Goal: Transaction & Acquisition: Purchase product/service

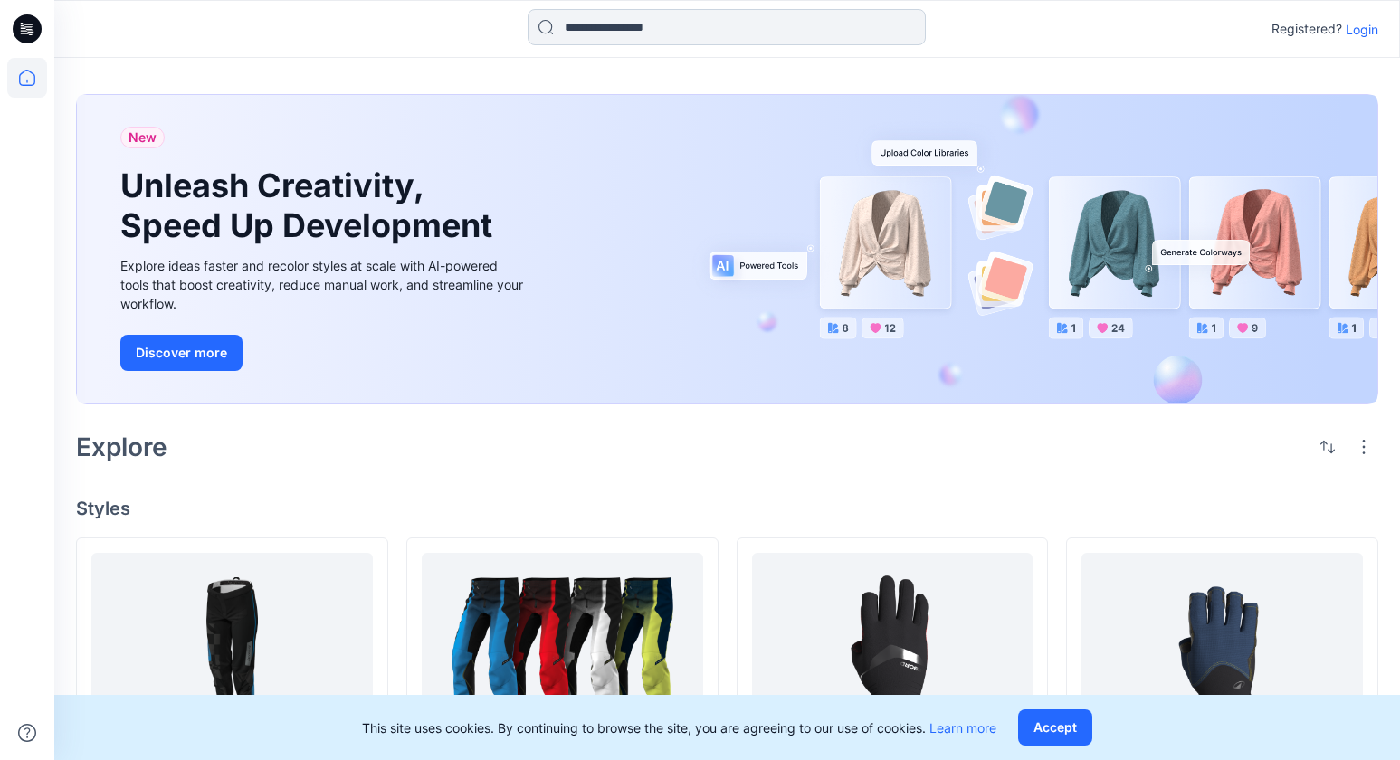
click at [640, 16] on input at bounding box center [727, 27] width 398 height 36
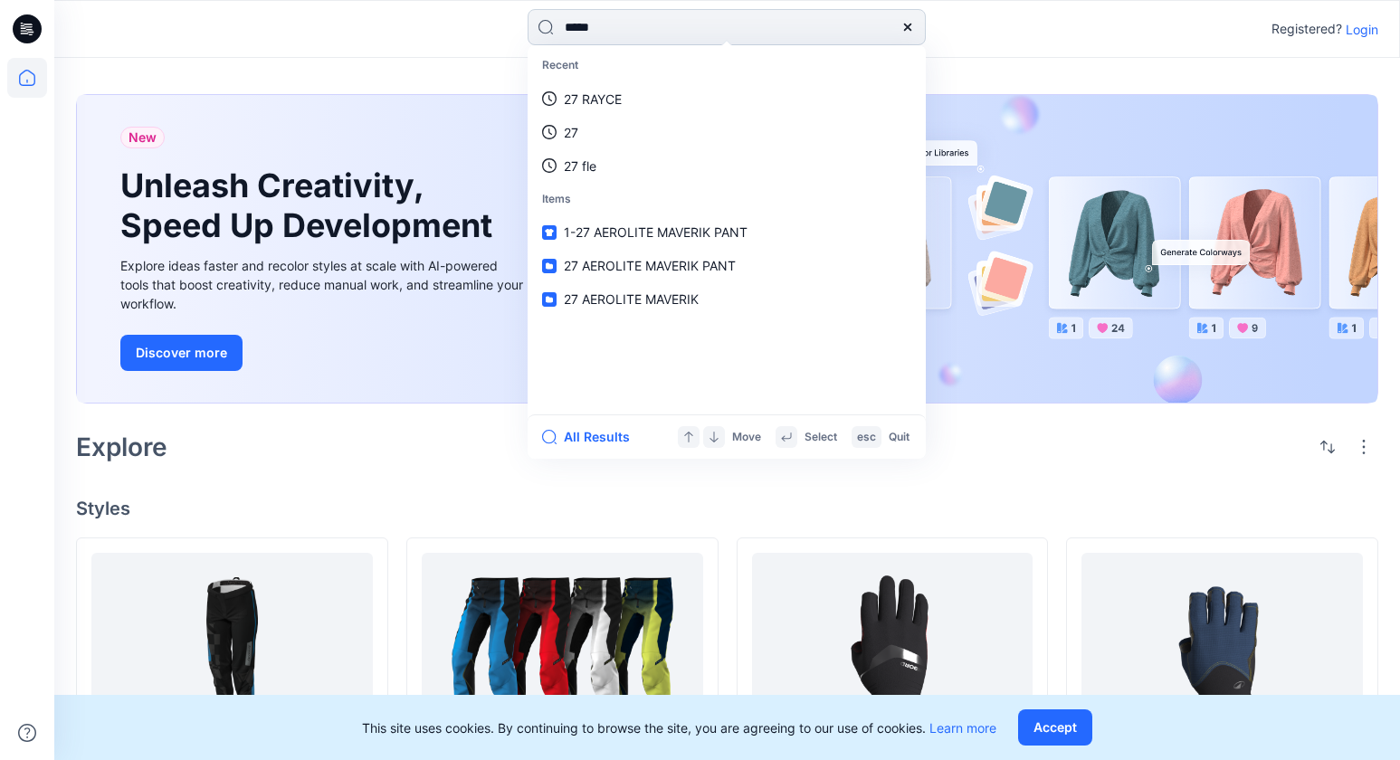
type input "******"
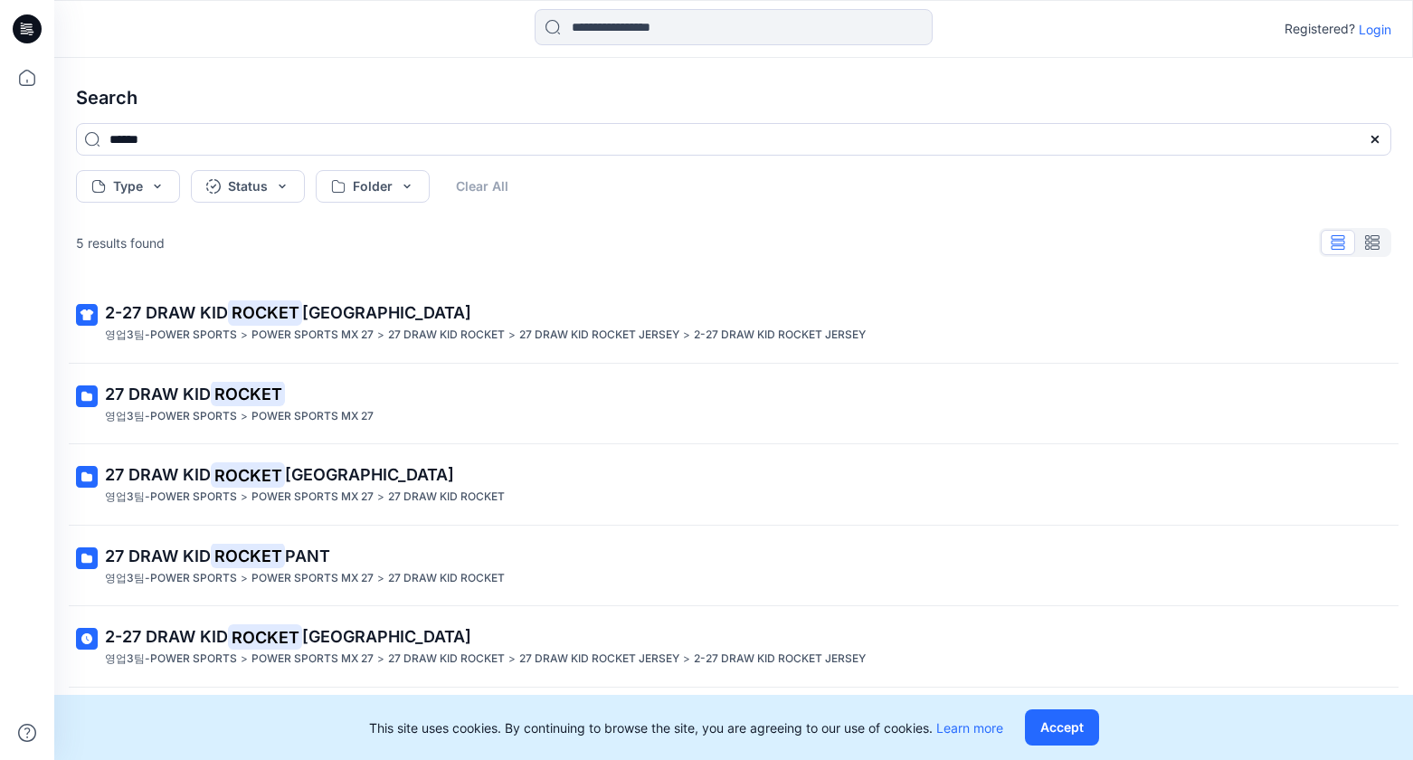
click at [237, 319] on mark "ROCKET" at bounding box center [265, 312] width 74 height 25
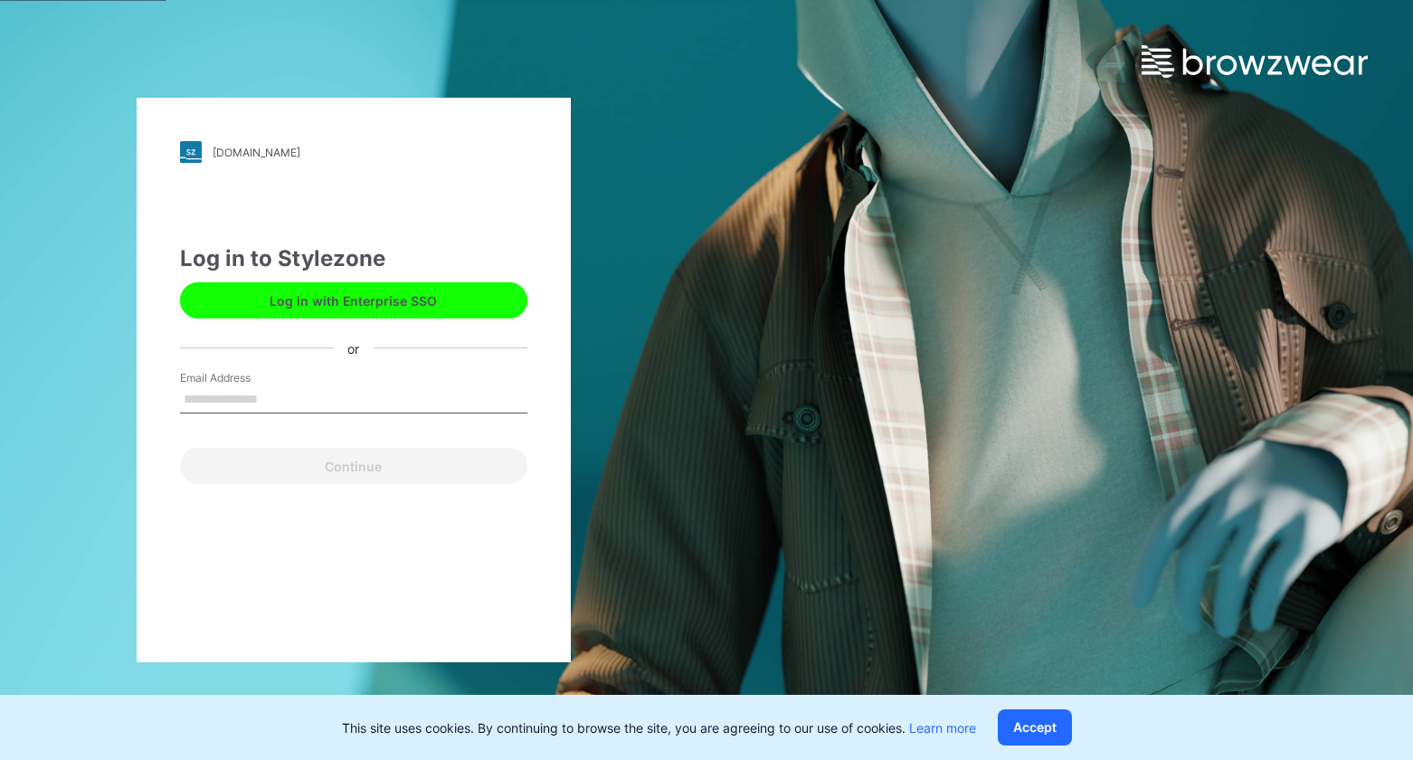
click at [251, 382] on label "Email Address" at bounding box center [243, 378] width 127 height 16
click at [251, 386] on input "Email Address" at bounding box center [353, 399] width 347 height 27
drag, startPoint x: 255, startPoint y: 422, endPoint x: 256, endPoint y: 402, distance: 19.9
click at [254, 406] on div "Email Address Email is required" at bounding box center [353, 397] width 347 height 54
click at [256, 402] on input "Email Address" at bounding box center [353, 399] width 347 height 27
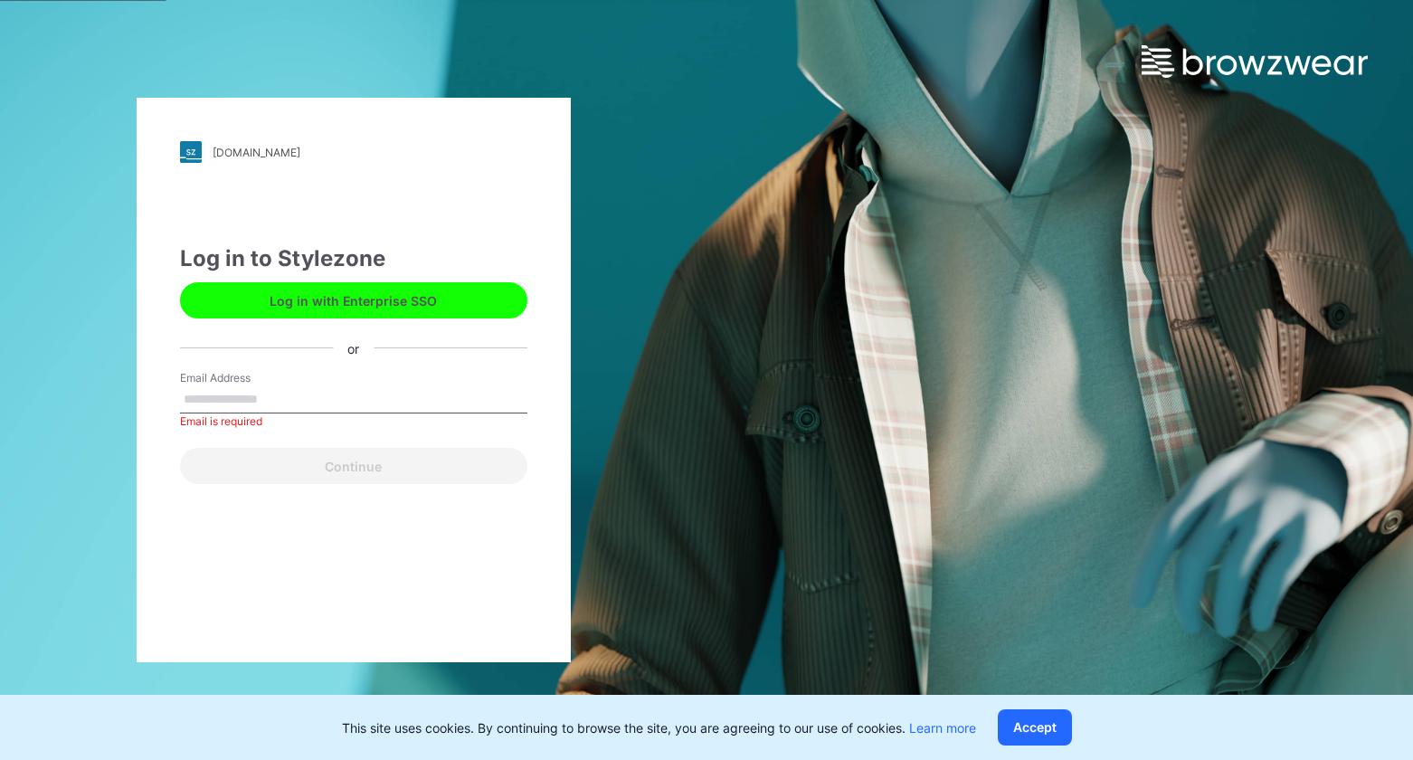
click at [309, 403] on input "Email Address" at bounding box center [353, 399] width 347 height 27
type input "**********"
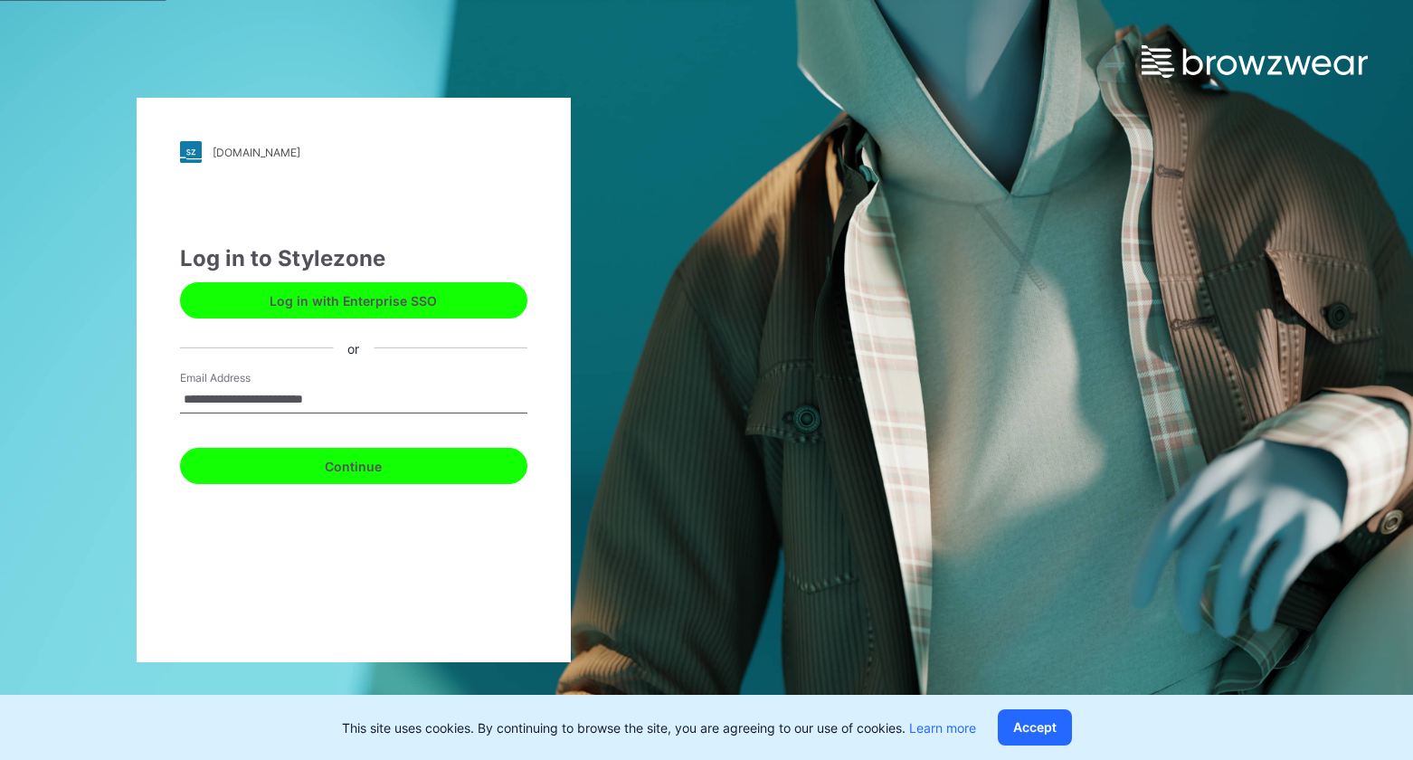
click at [290, 470] on button "Continue" at bounding box center [353, 466] width 347 height 36
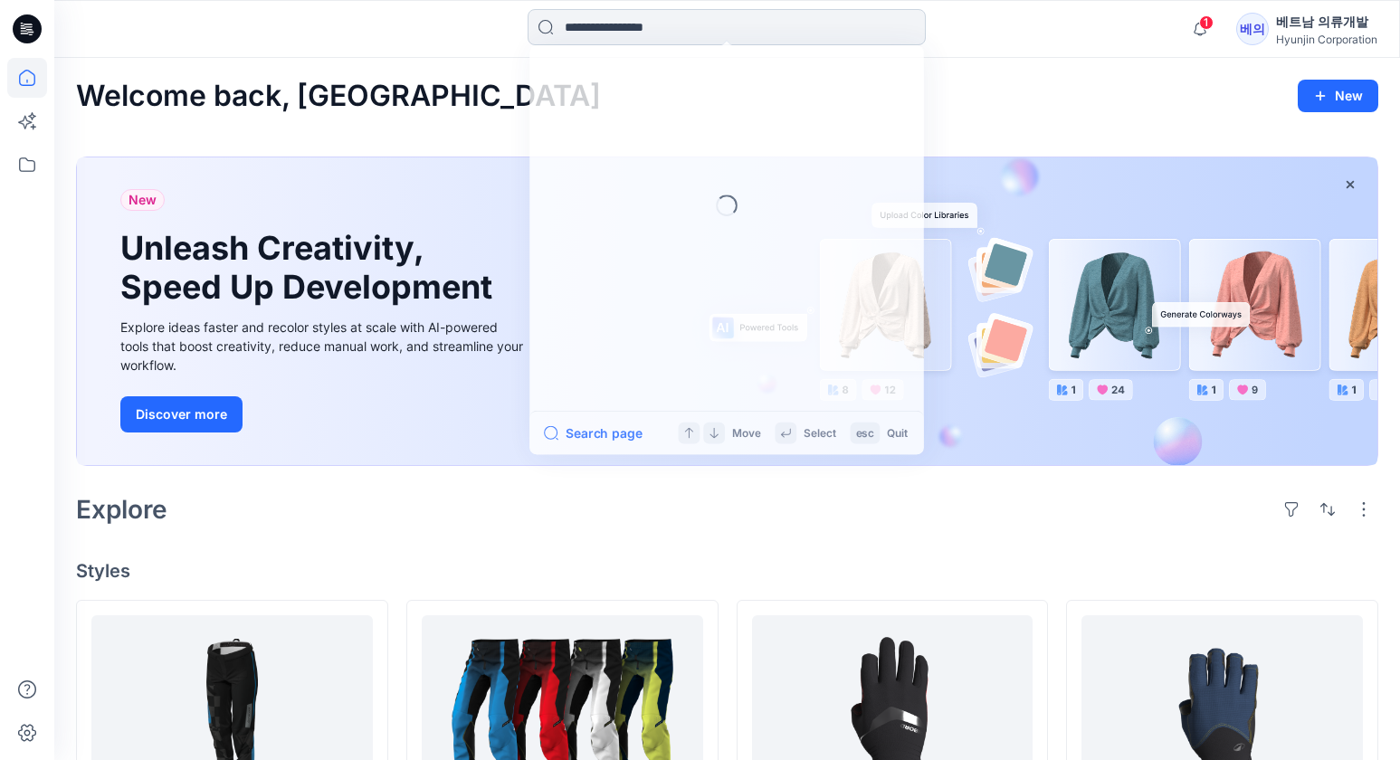
click at [638, 16] on input at bounding box center [727, 27] width 398 height 36
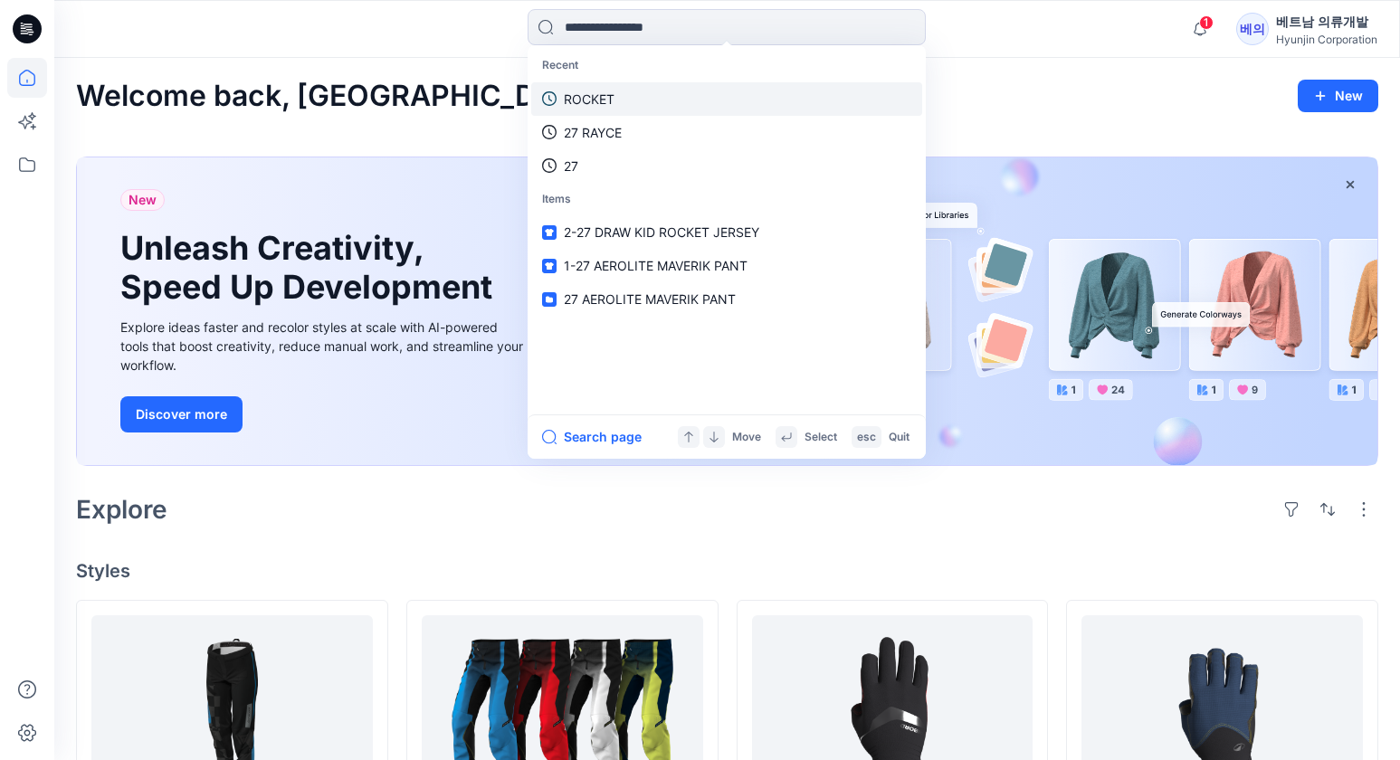
click at [620, 93] on link "ROCKET" at bounding box center [726, 98] width 391 height 33
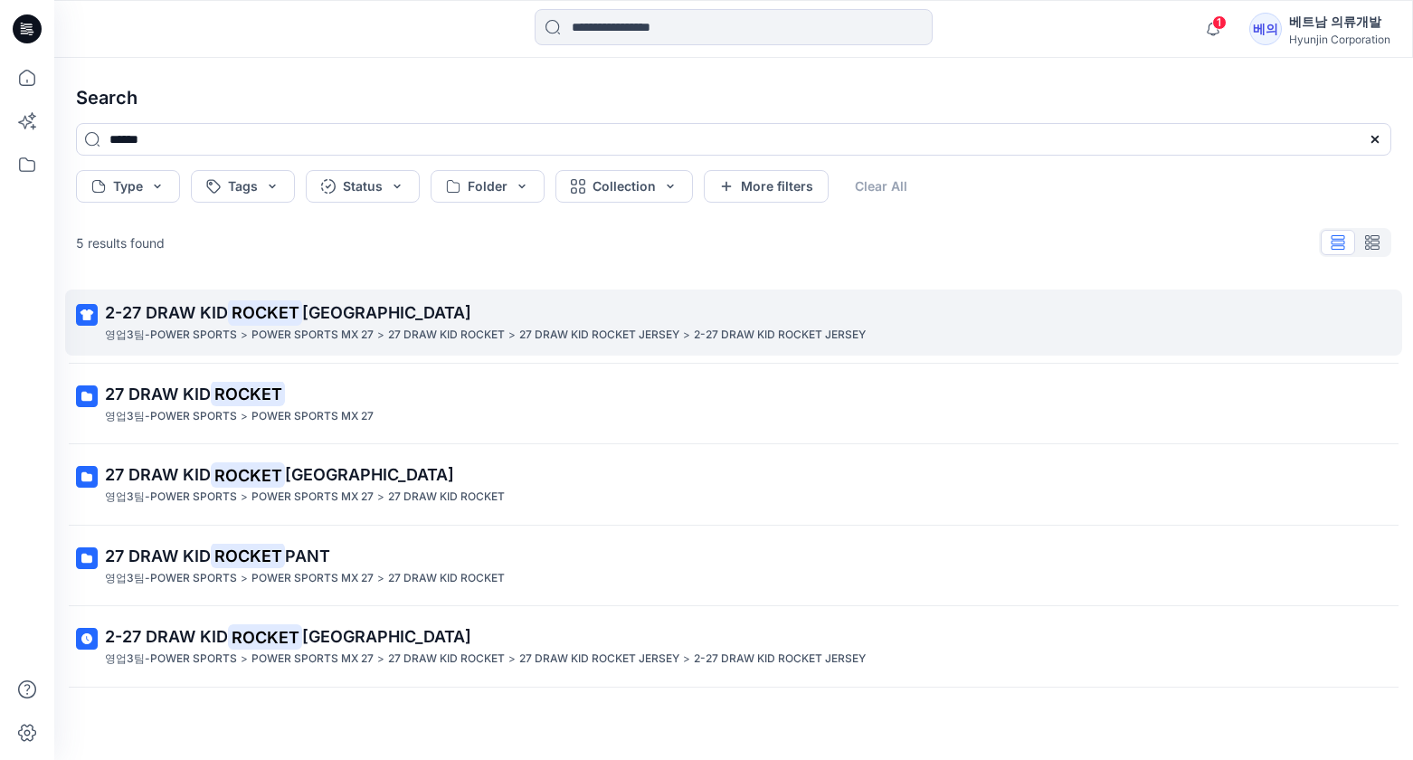
click at [273, 308] on mark "ROCKET" at bounding box center [265, 312] width 74 height 25
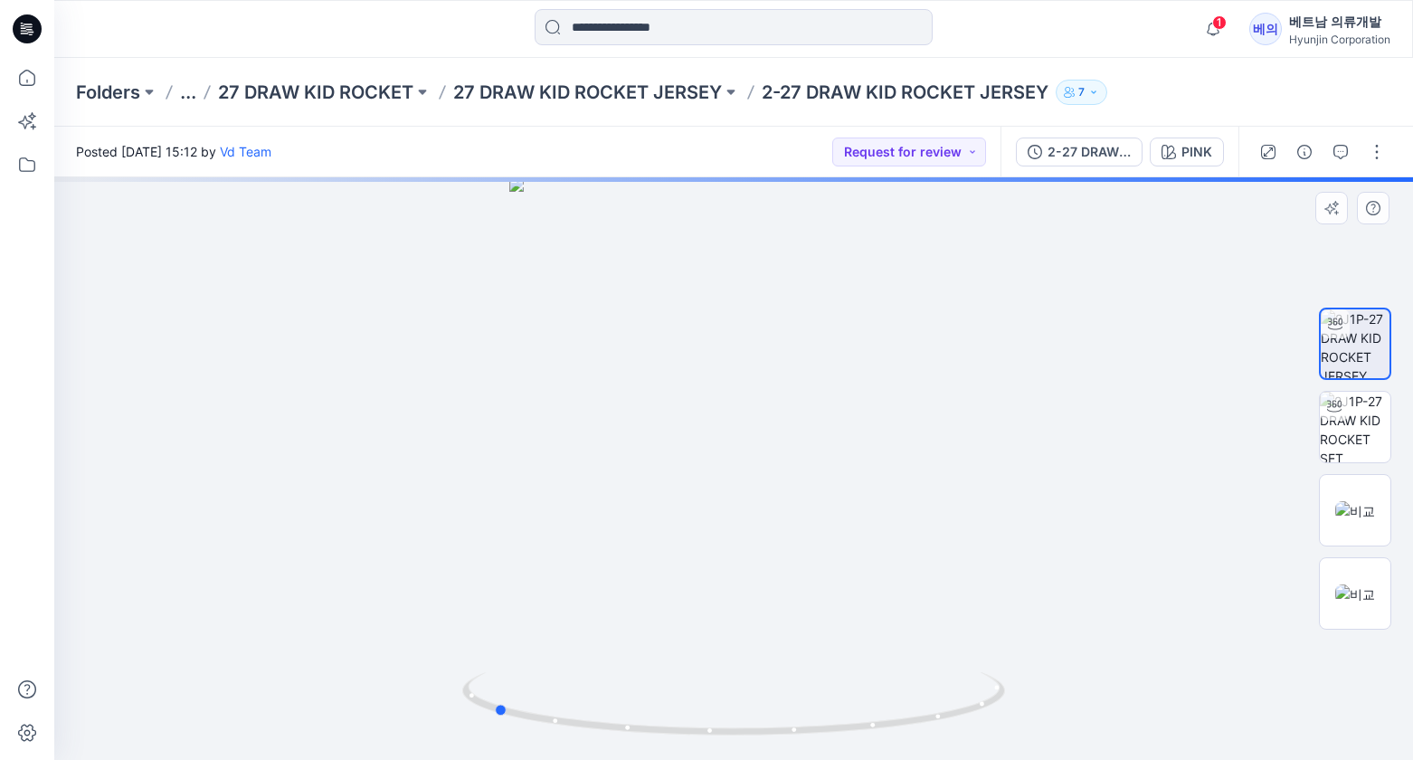
drag, startPoint x: 835, startPoint y: 500, endPoint x: 605, endPoint y: 481, distance: 230.6
click at [605, 481] on div at bounding box center [733, 468] width 1359 height 583
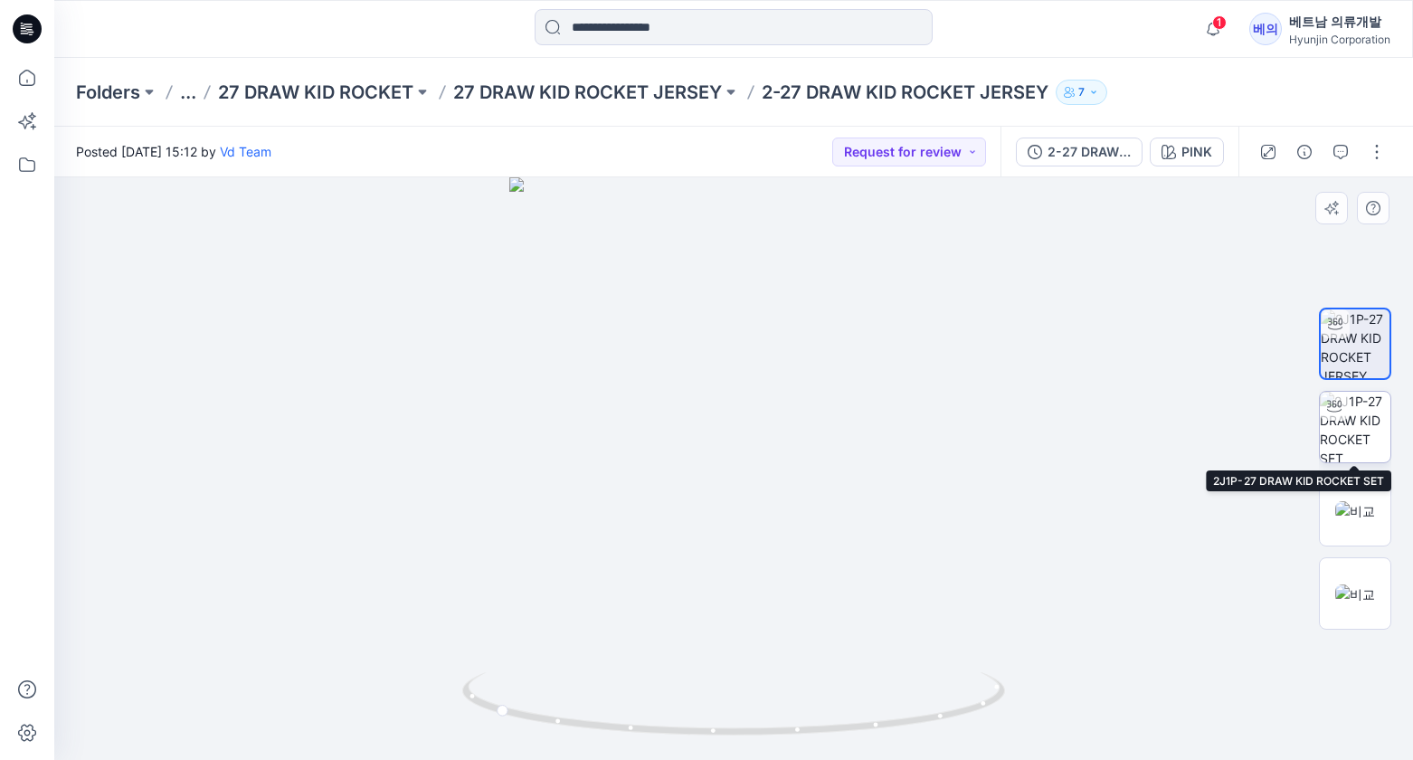
click at [1375, 429] on img at bounding box center [1355, 427] width 71 height 71
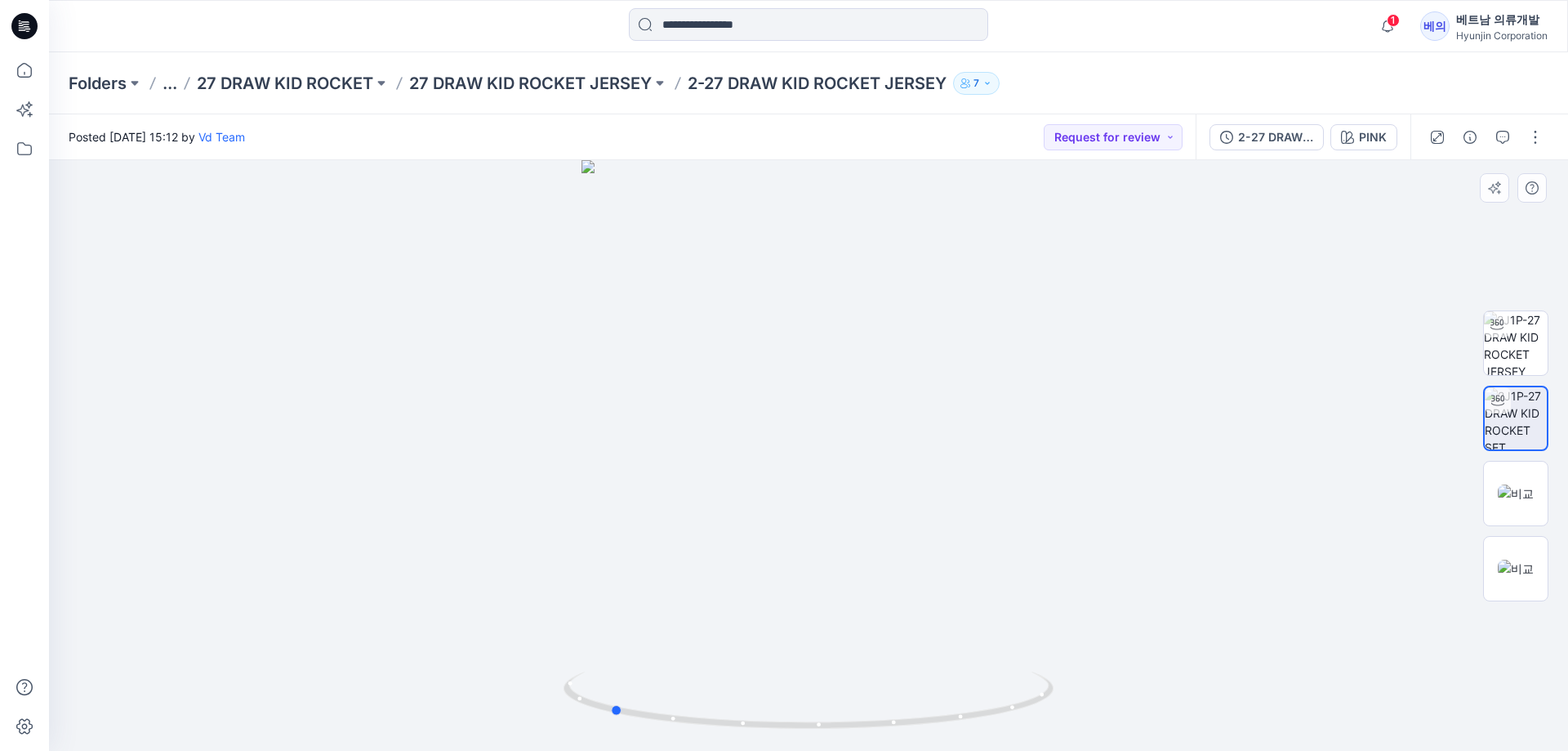
drag, startPoint x: 947, startPoint y: 470, endPoint x: 756, endPoint y: 487, distance: 191.8
click at [756, 487] on div at bounding box center [808, 455] width 1519 height 590
click at [1276, 491] on img at bounding box center [1517, 493] width 36 height 17
drag, startPoint x: 1108, startPoint y: 466, endPoint x: 1057, endPoint y: 468, distance: 51.0
click at [1057, 468] on img at bounding box center [808, 455] width 1122 height 590
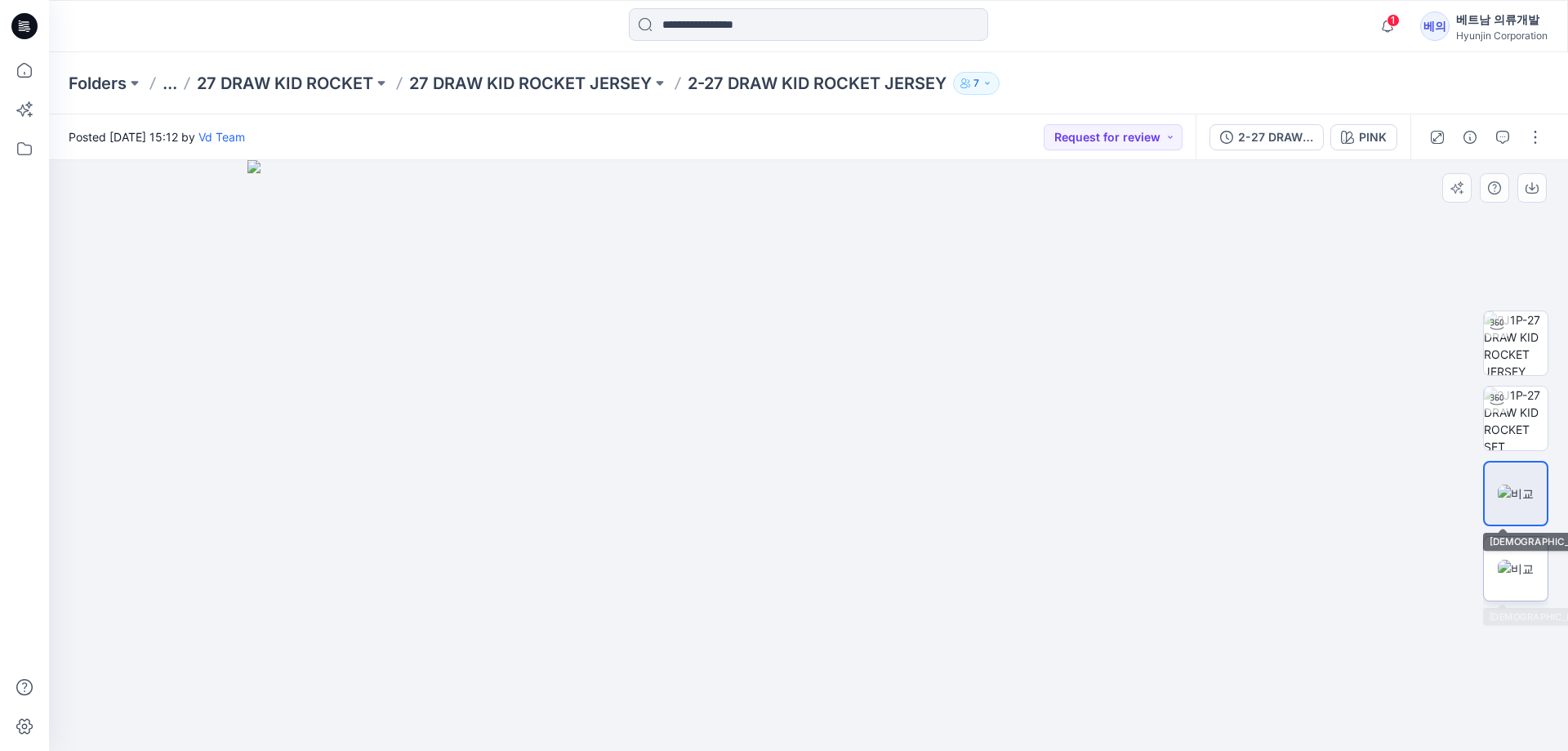
click at [1276, 560] on img at bounding box center [1517, 568] width 36 height 17
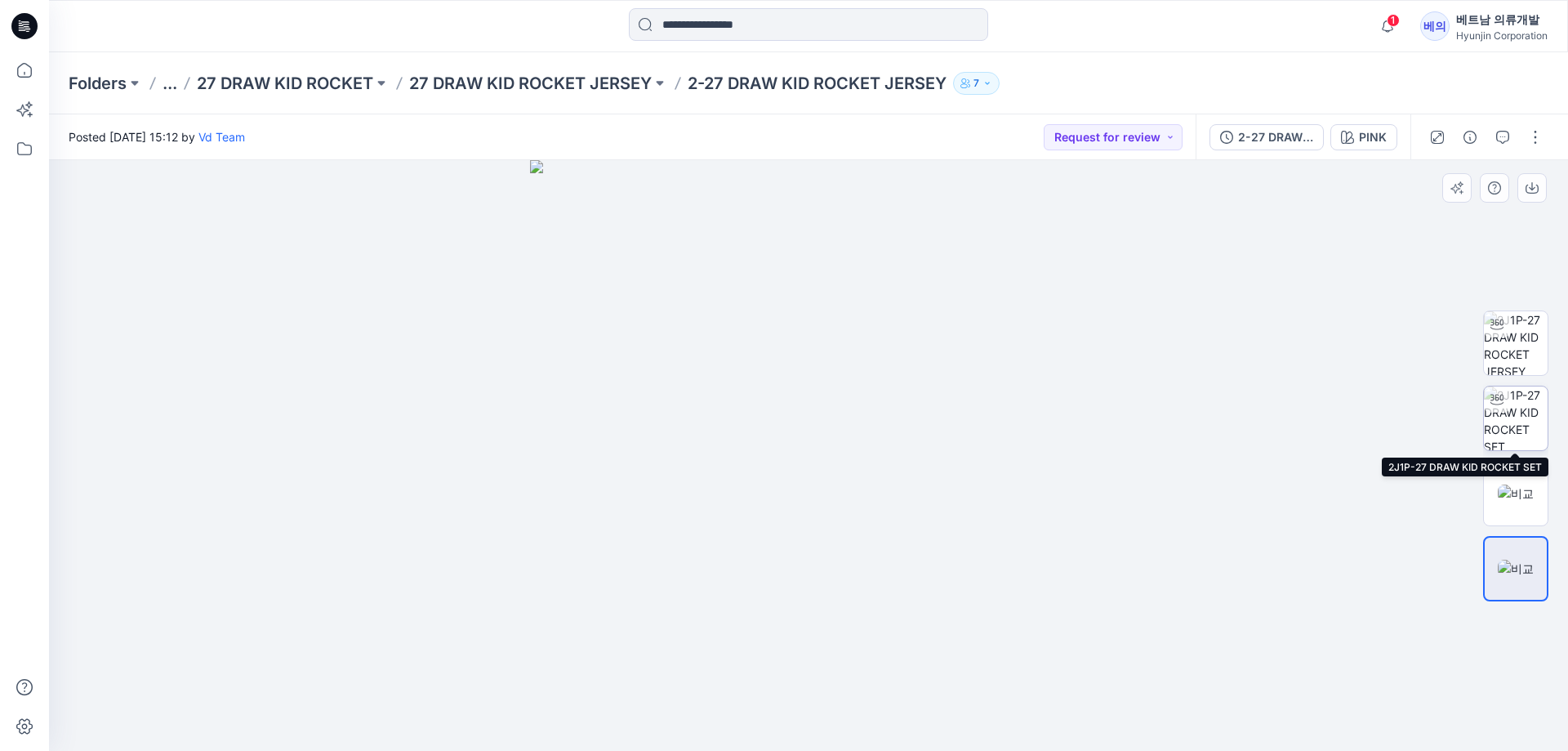
click at [1276, 391] on img at bounding box center [1516, 418] width 64 height 64
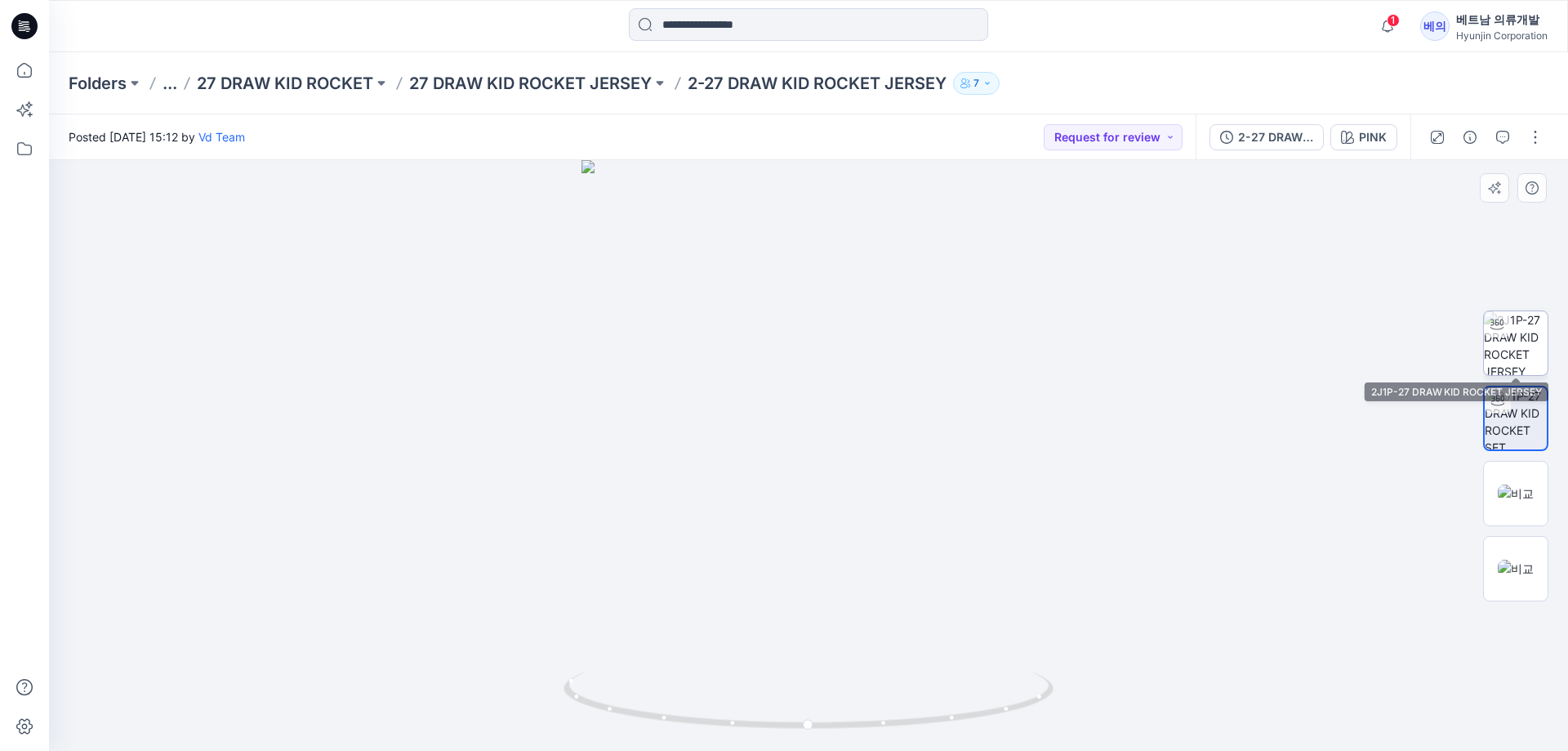
click at [1276, 344] on img at bounding box center [1516, 343] width 64 height 64
drag, startPoint x: 1052, startPoint y: 470, endPoint x: 903, endPoint y: 477, distance: 149.2
click at [903, 477] on div at bounding box center [808, 455] width 1519 height 590
click at [193, 524] on div at bounding box center [808, 455] width 1519 height 590
